Goal: Information Seeking & Learning: Learn about a topic

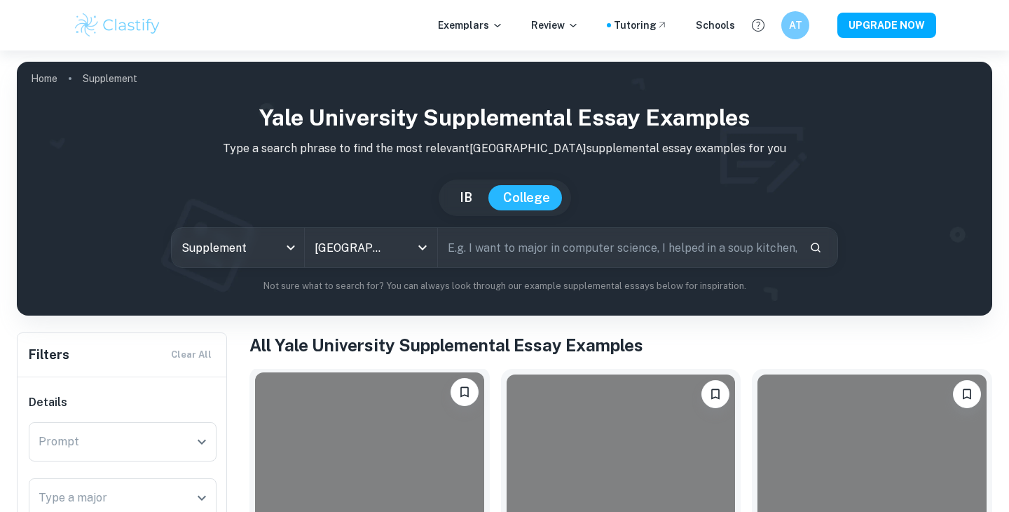
scroll to position [212, 0]
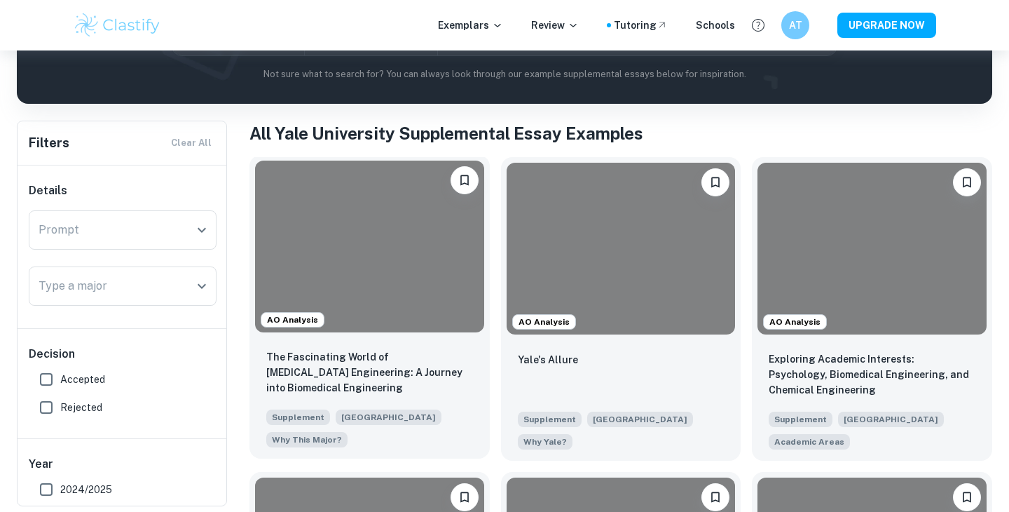
click at [396, 277] on div at bounding box center [369, 247] width 229 height 172
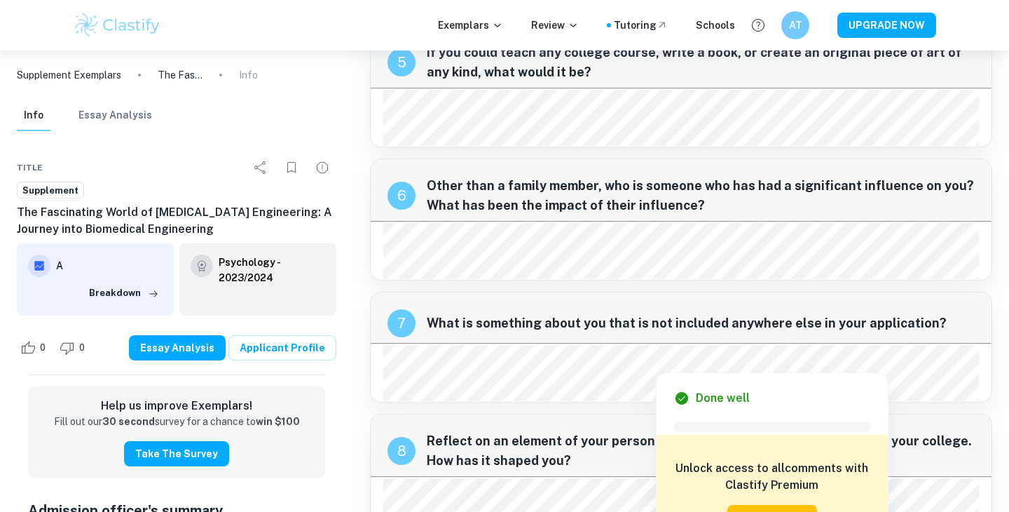
scroll to position [1182, 0]
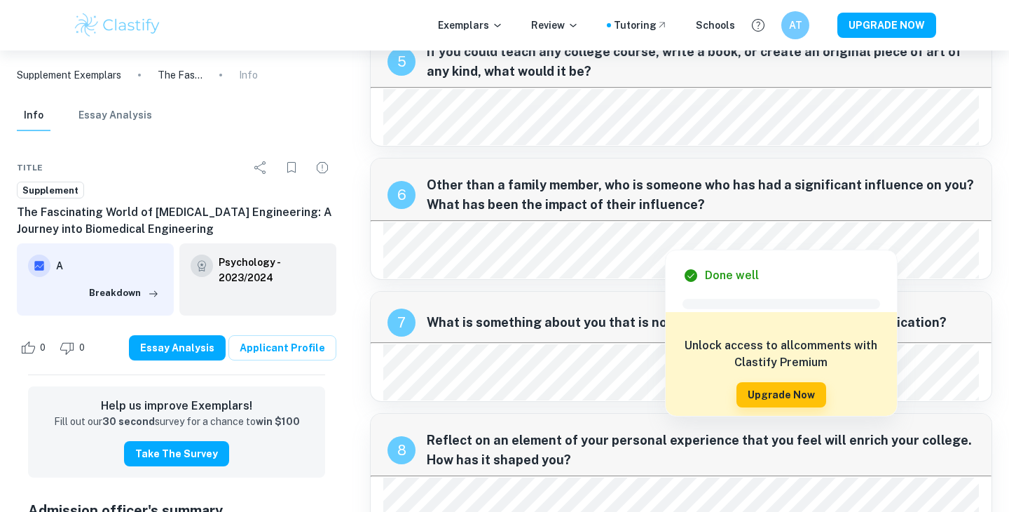
click at [570, 414] on div "8 Reflect on an element of your personal experience that you feel will enrich y…" at bounding box center [681, 445] width 621 height 62
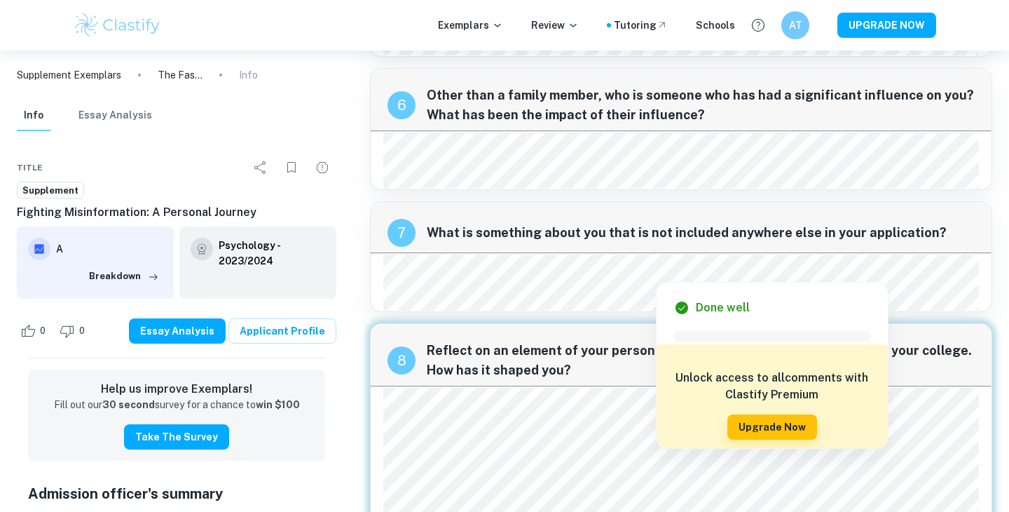
click at [554, 226] on div "7 What is something about you that is not included anywhere else in your applic…" at bounding box center [681, 227] width 621 height 50
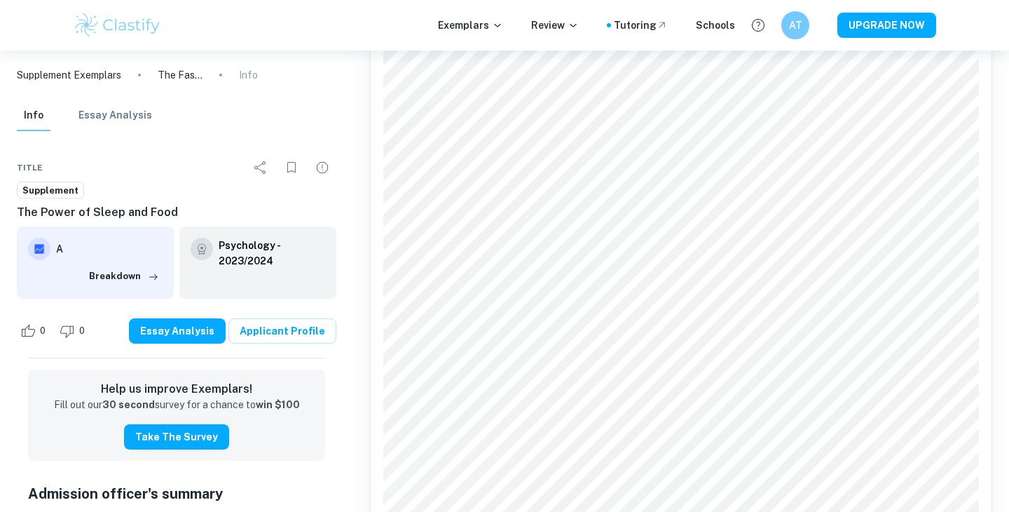
scroll to position [1811, 0]
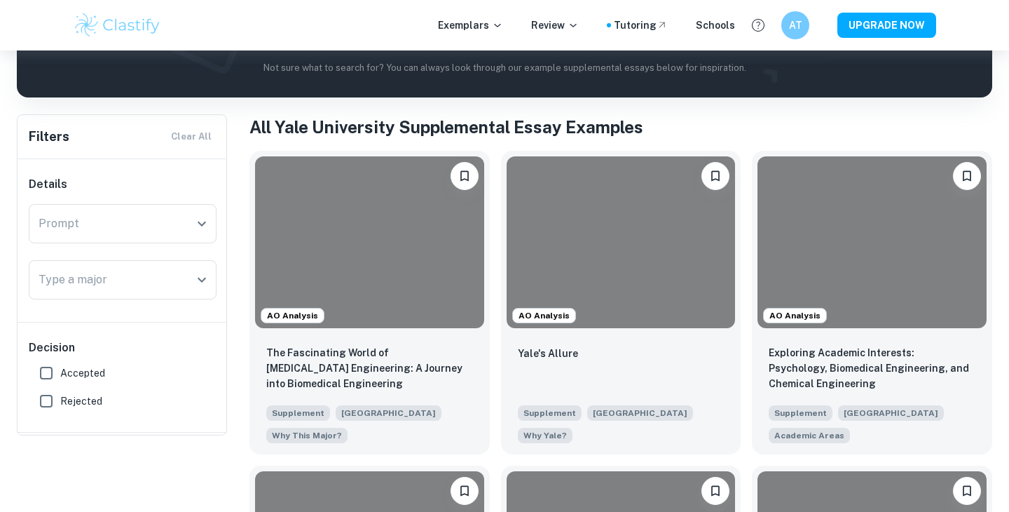
scroll to position [243, 0]
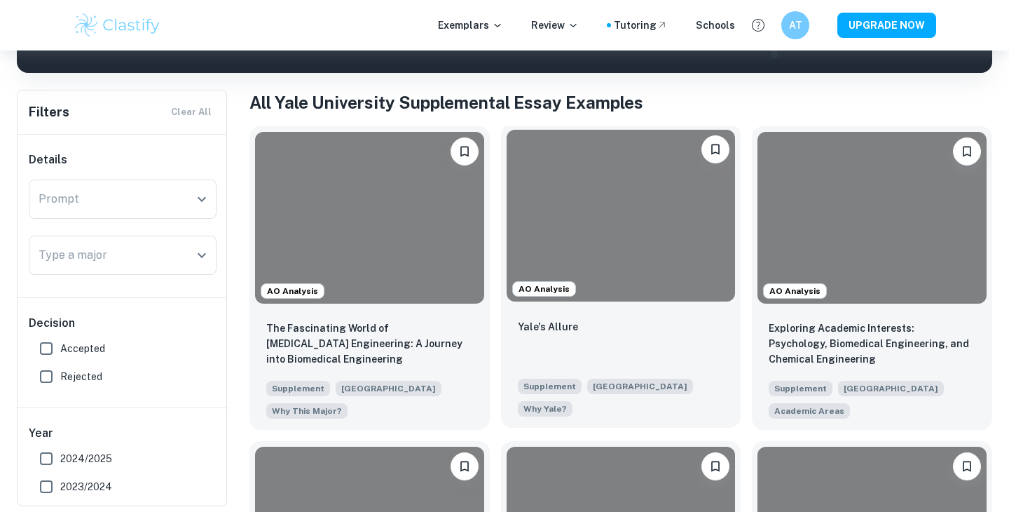
click at [599, 289] on div at bounding box center [621, 216] width 229 height 172
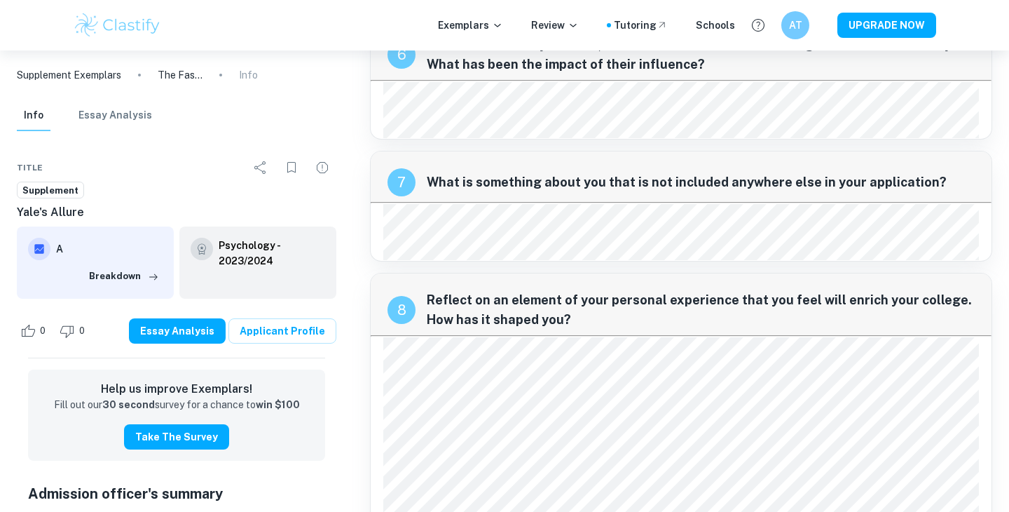
scroll to position [1311, 0]
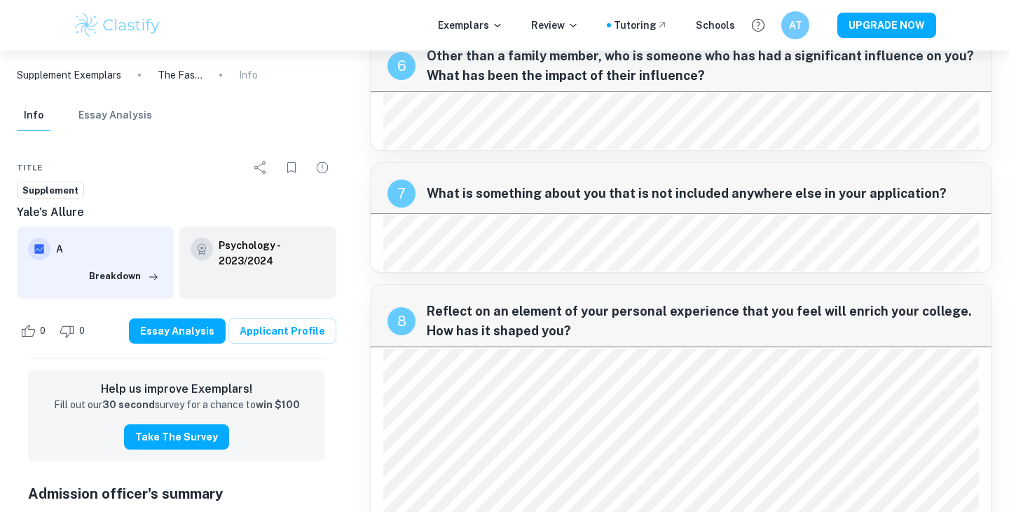
scroll to position [243, 0]
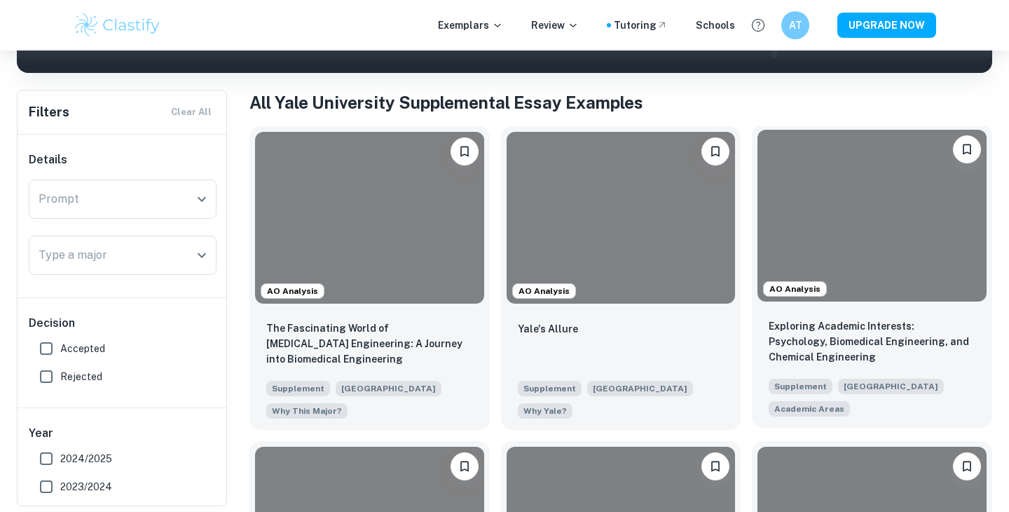
click at [818, 312] on div "Exploring Academic Interests: Psychology, Biomedical Engineering, and Chemical …" at bounding box center [872, 367] width 240 height 121
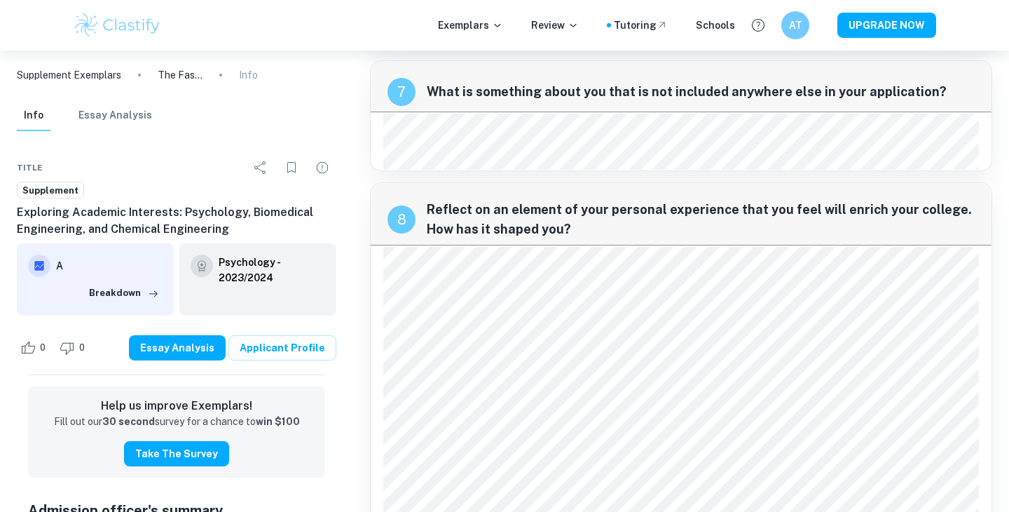
scroll to position [1347, 0]
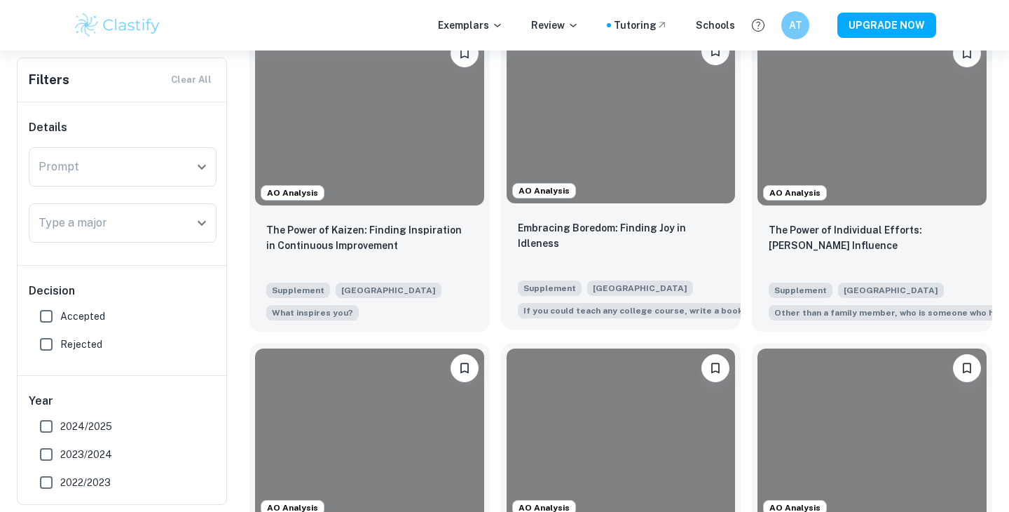
scroll to position [1236, 0]
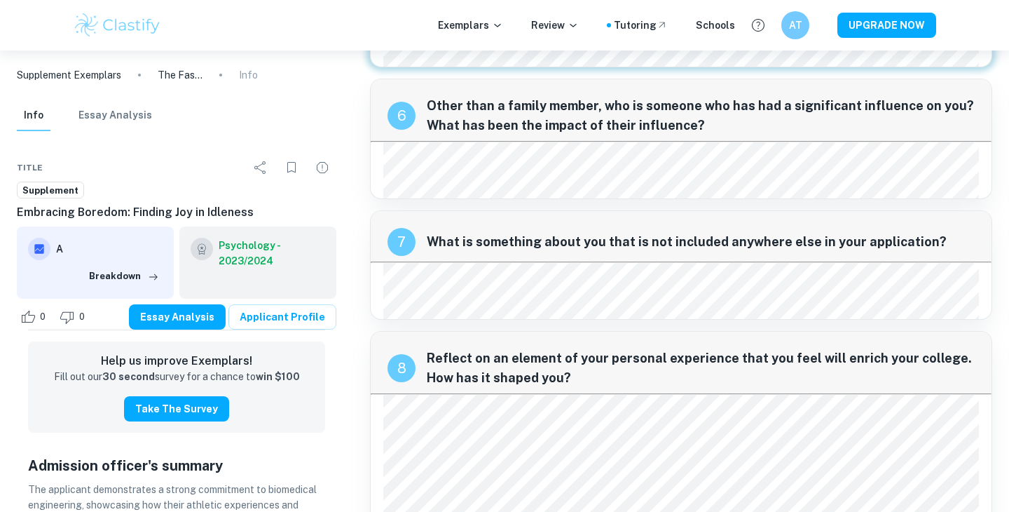
scroll to position [1203, 0]
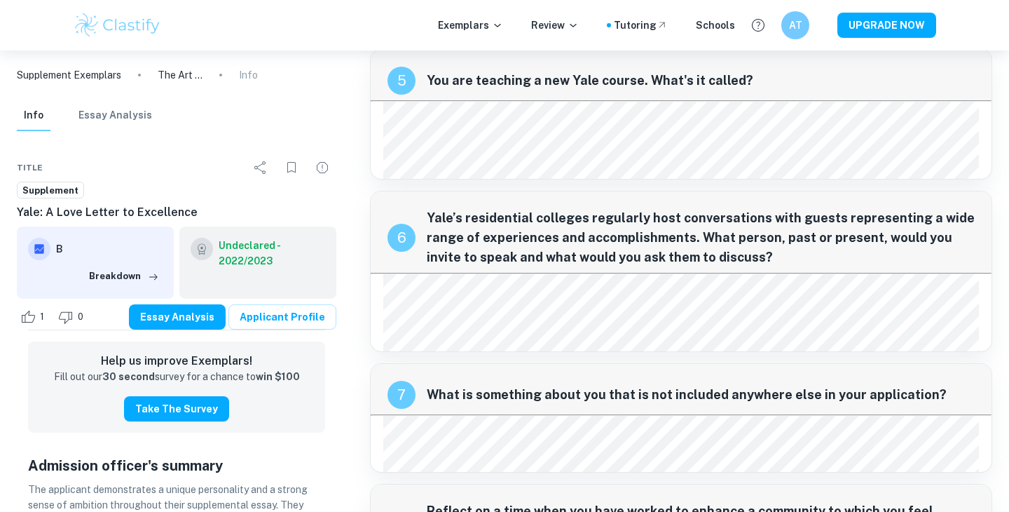
scroll to position [1599, 0]
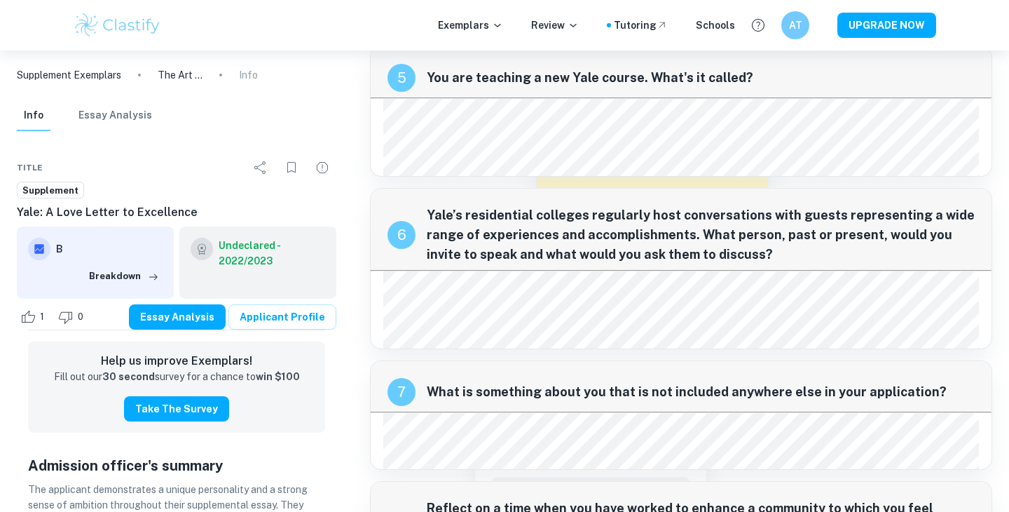
click at [446, 414] on div at bounding box center [474, 417] width 172 height 13
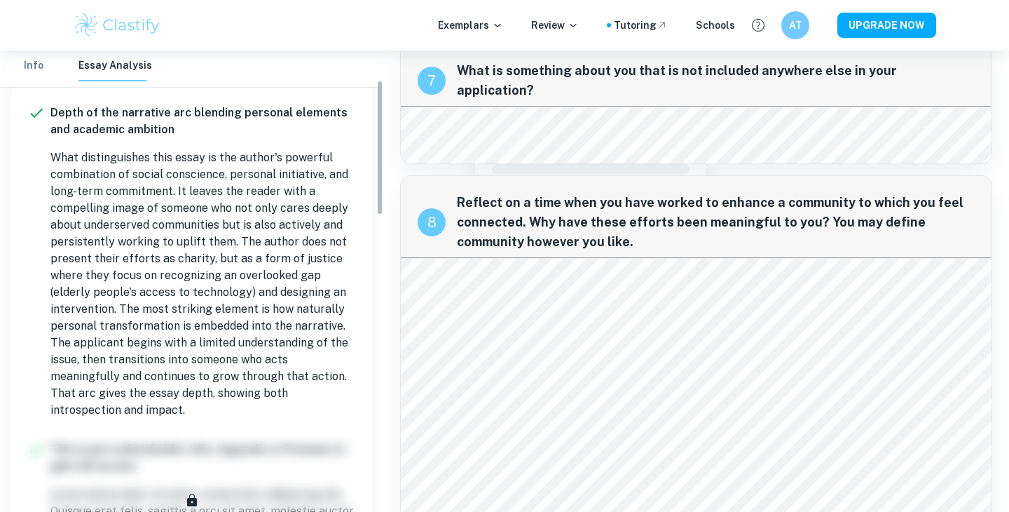
scroll to position [101, 0]
